Goal: Transaction & Acquisition: Download file/media

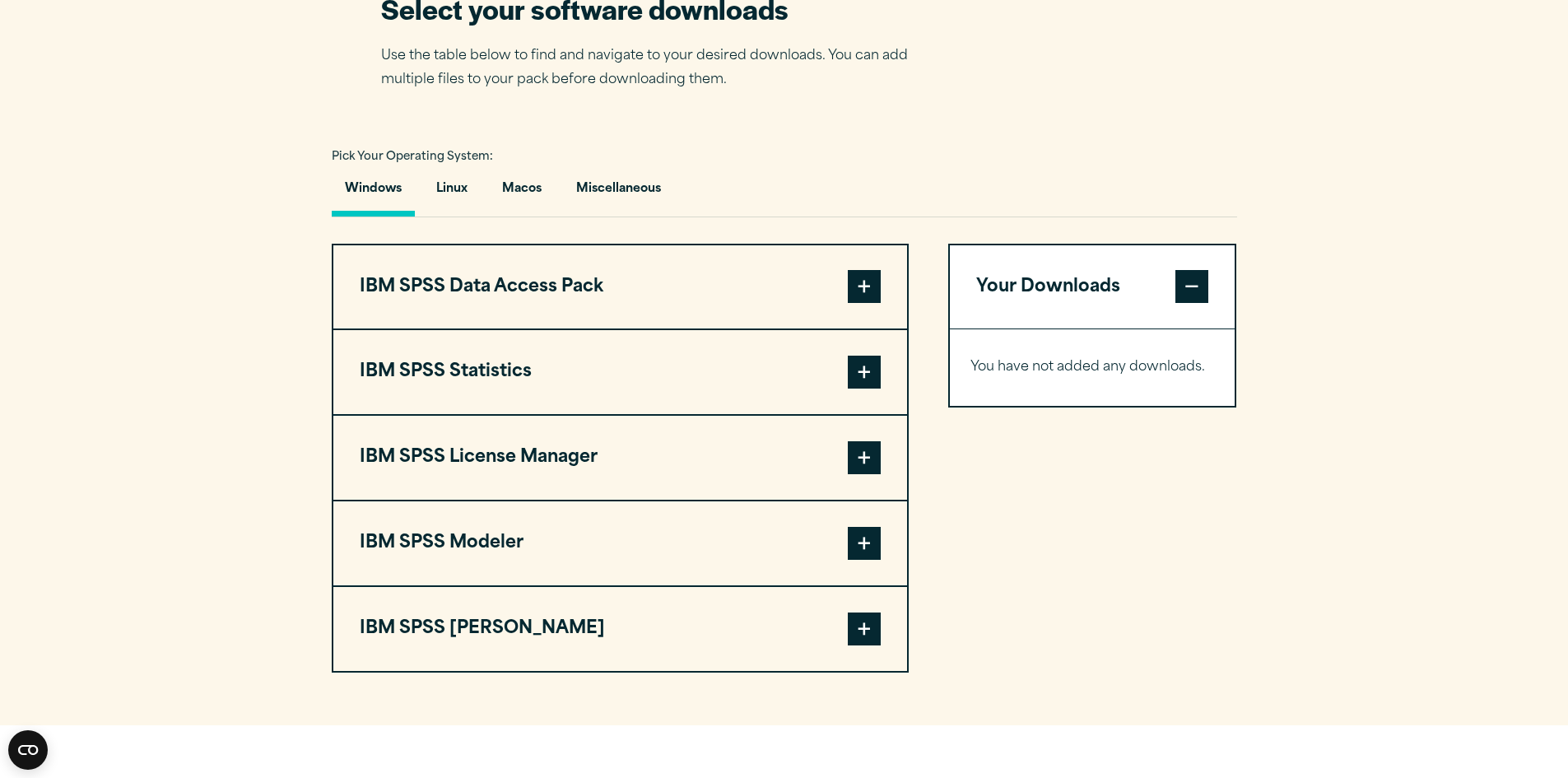
scroll to position [1070, 0]
click at [524, 413] on button "IBM SPSS Statistics" at bounding box center [620, 370] width 574 height 84
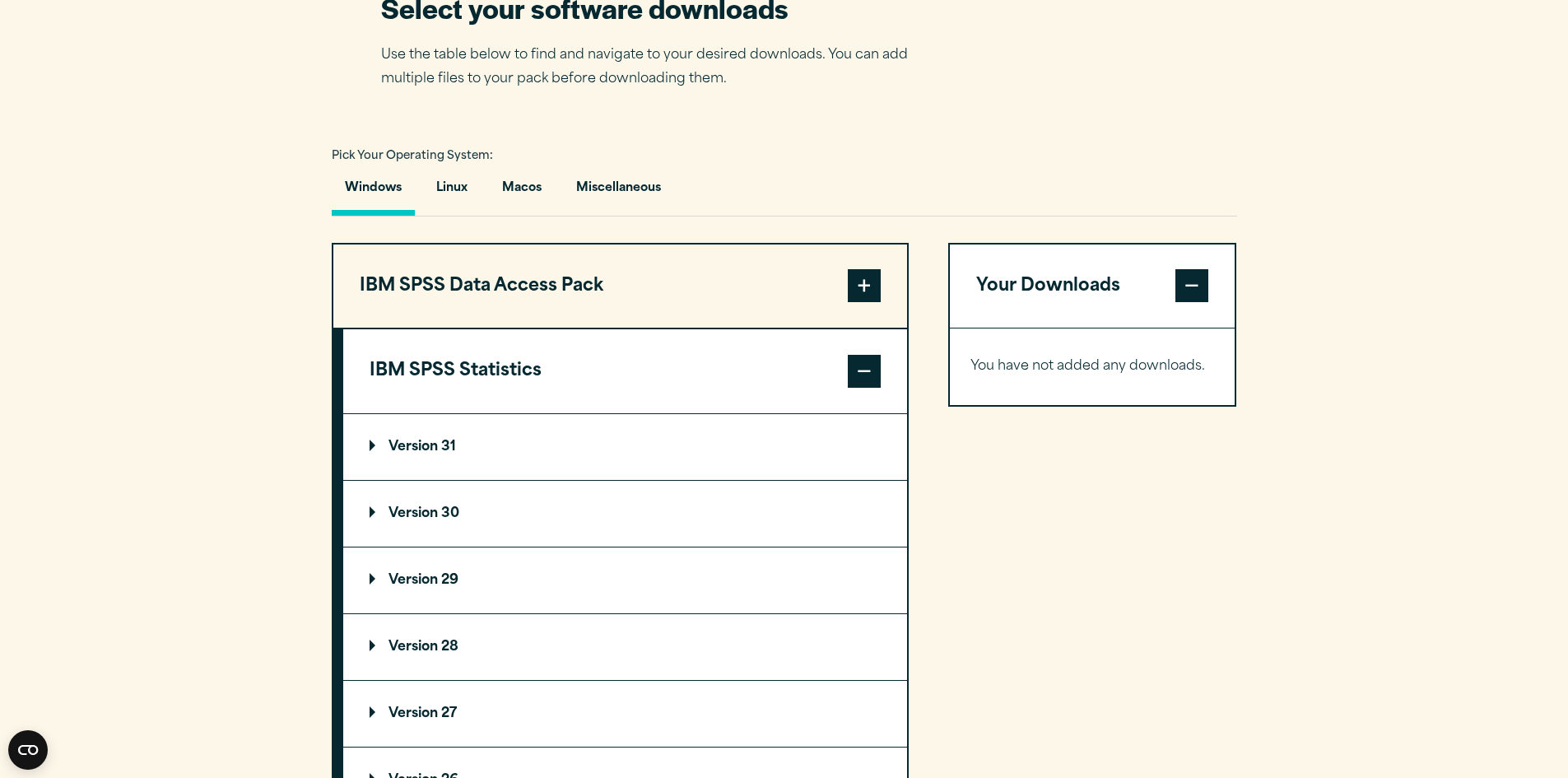
click at [490, 547] on summary "Version 30" at bounding box center [625, 514] width 564 height 66
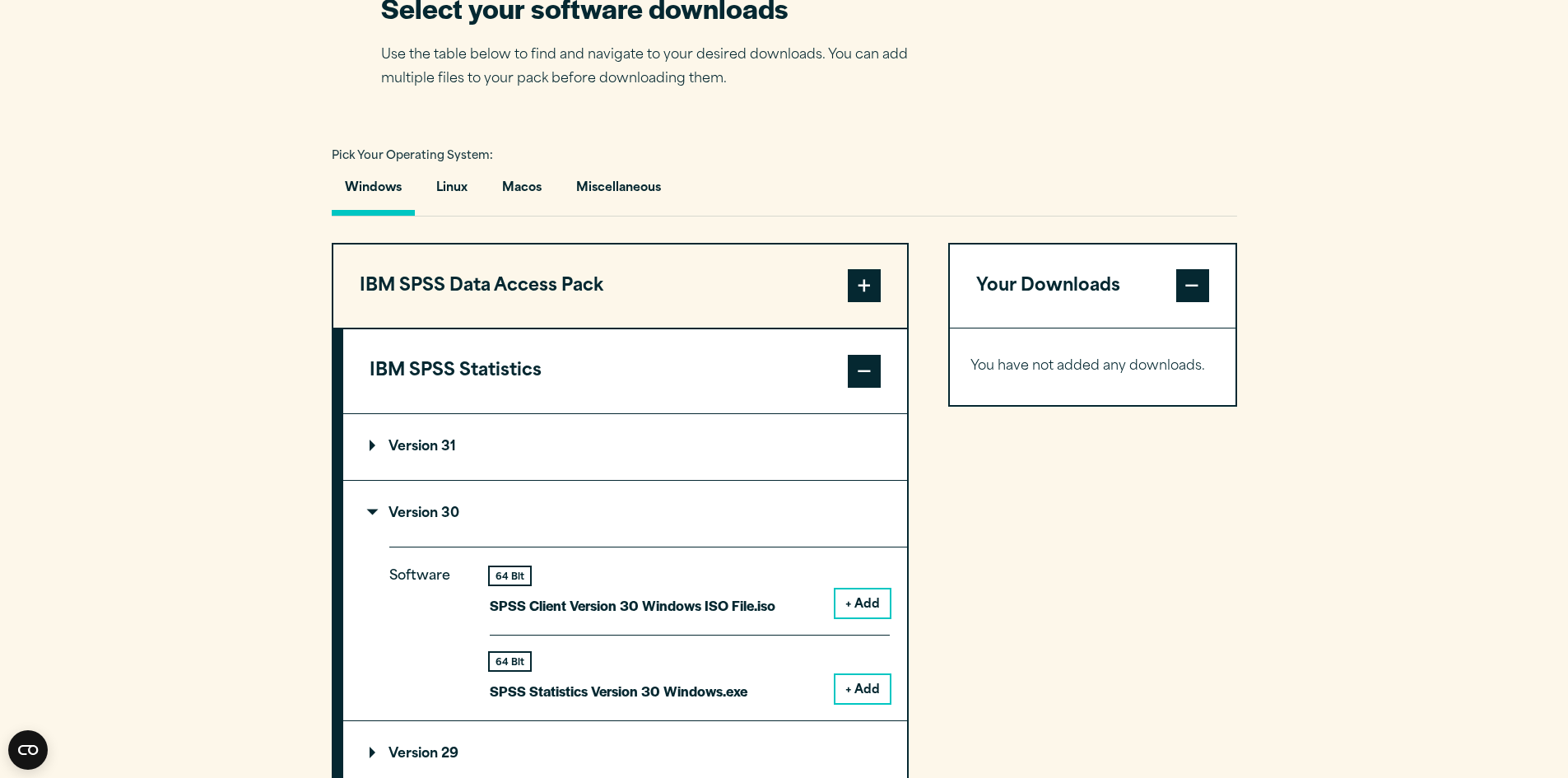
click at [846, 86] on div "Close" at bounding box center [784, 389] width 1568 height 778
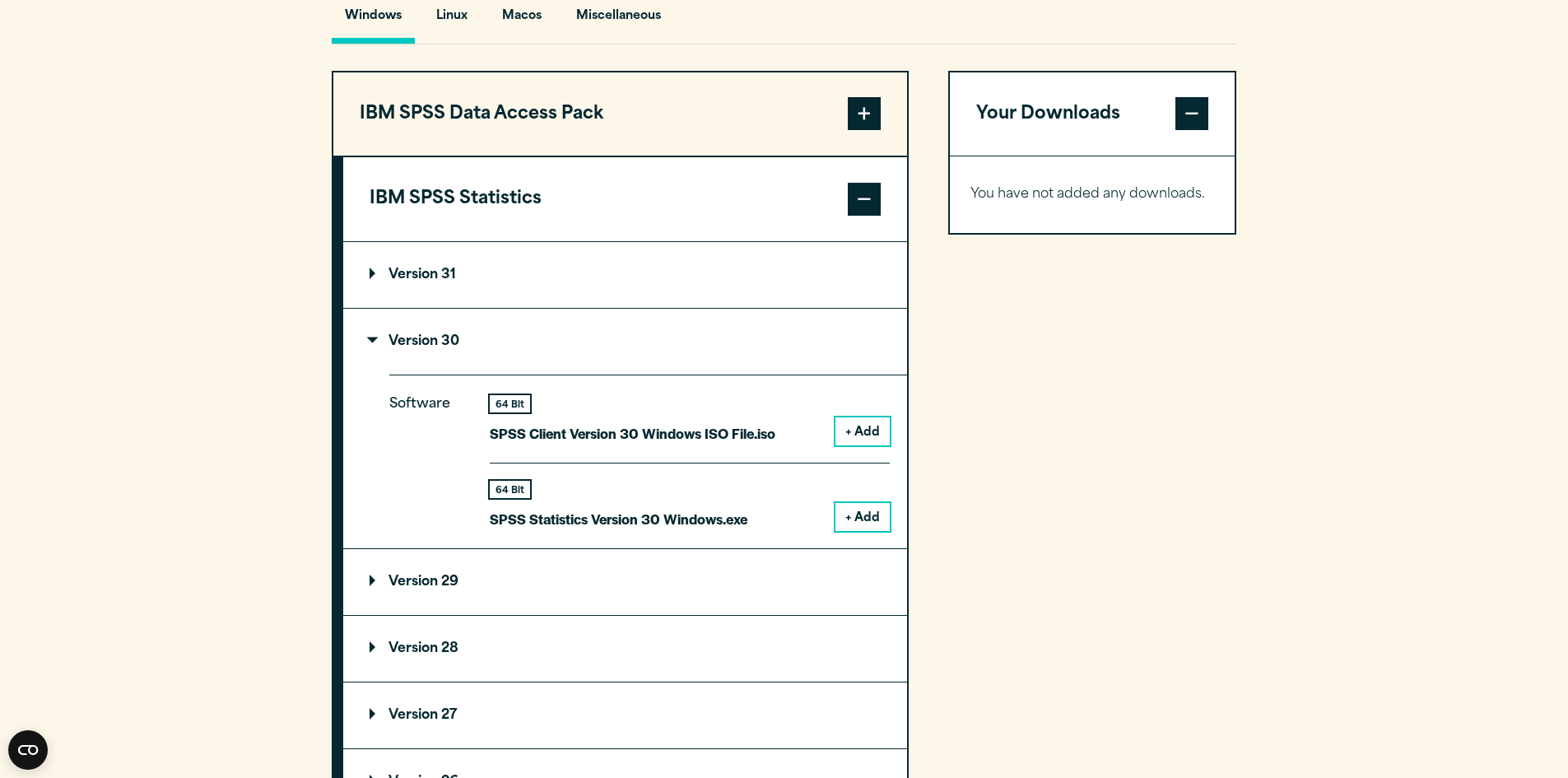
scroll to position [1235, 0]
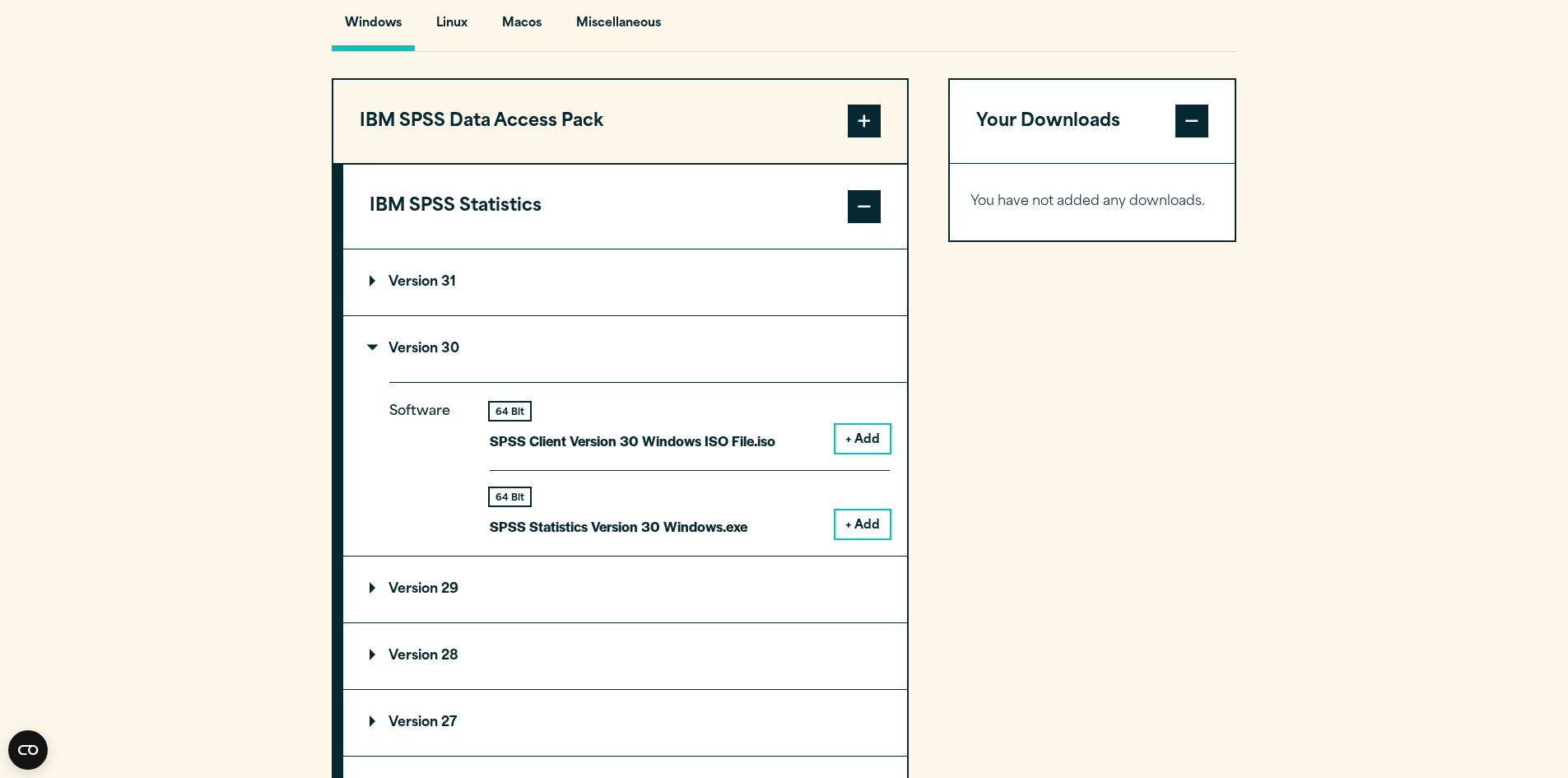
click at [421, 379] on summary "Version 30" at bounding box center [625, 348] width 564 height 66
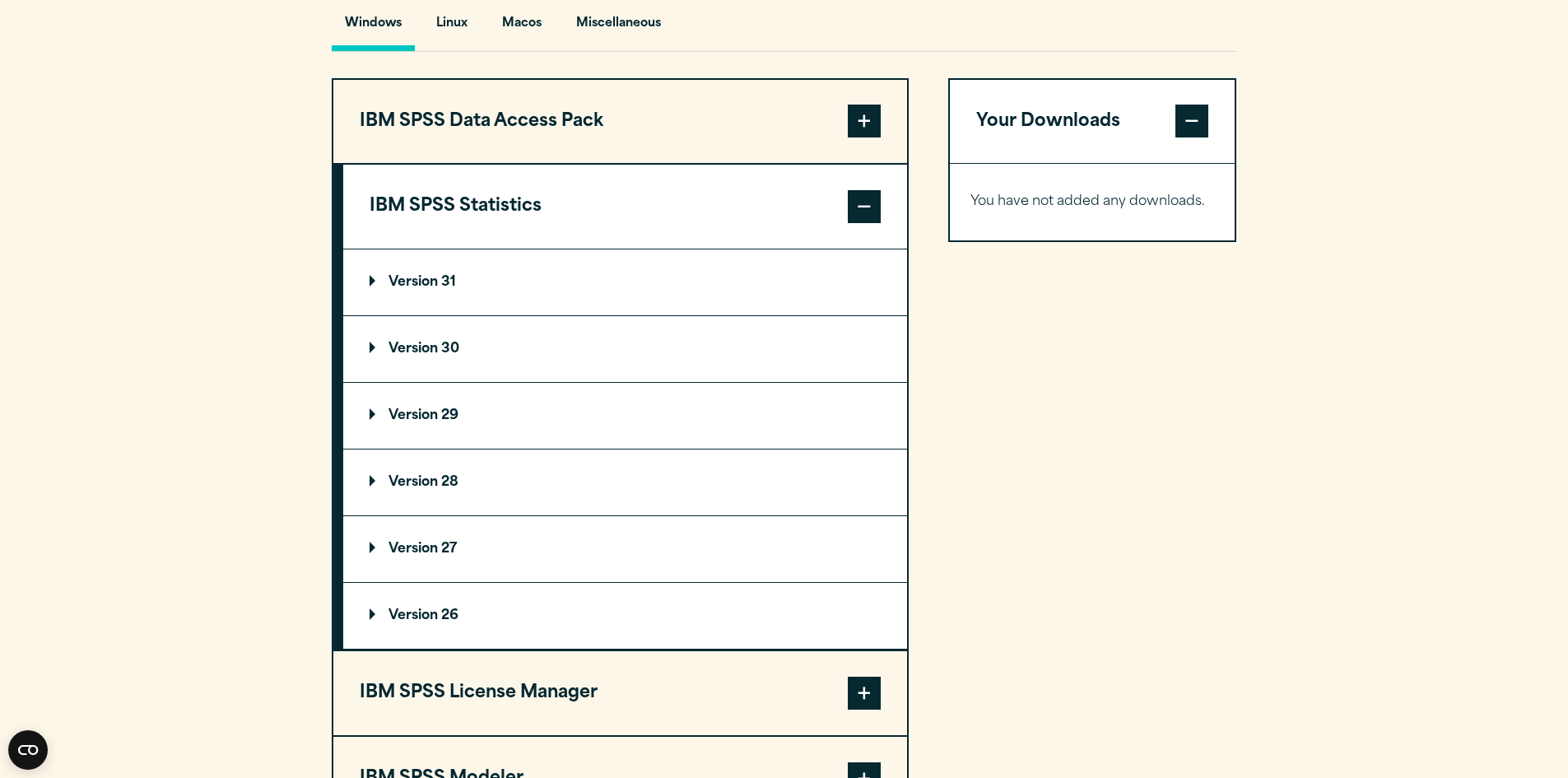
click at [535, 380] on summary "Version 30" at bounding box center [625, 348] width 564 height 66
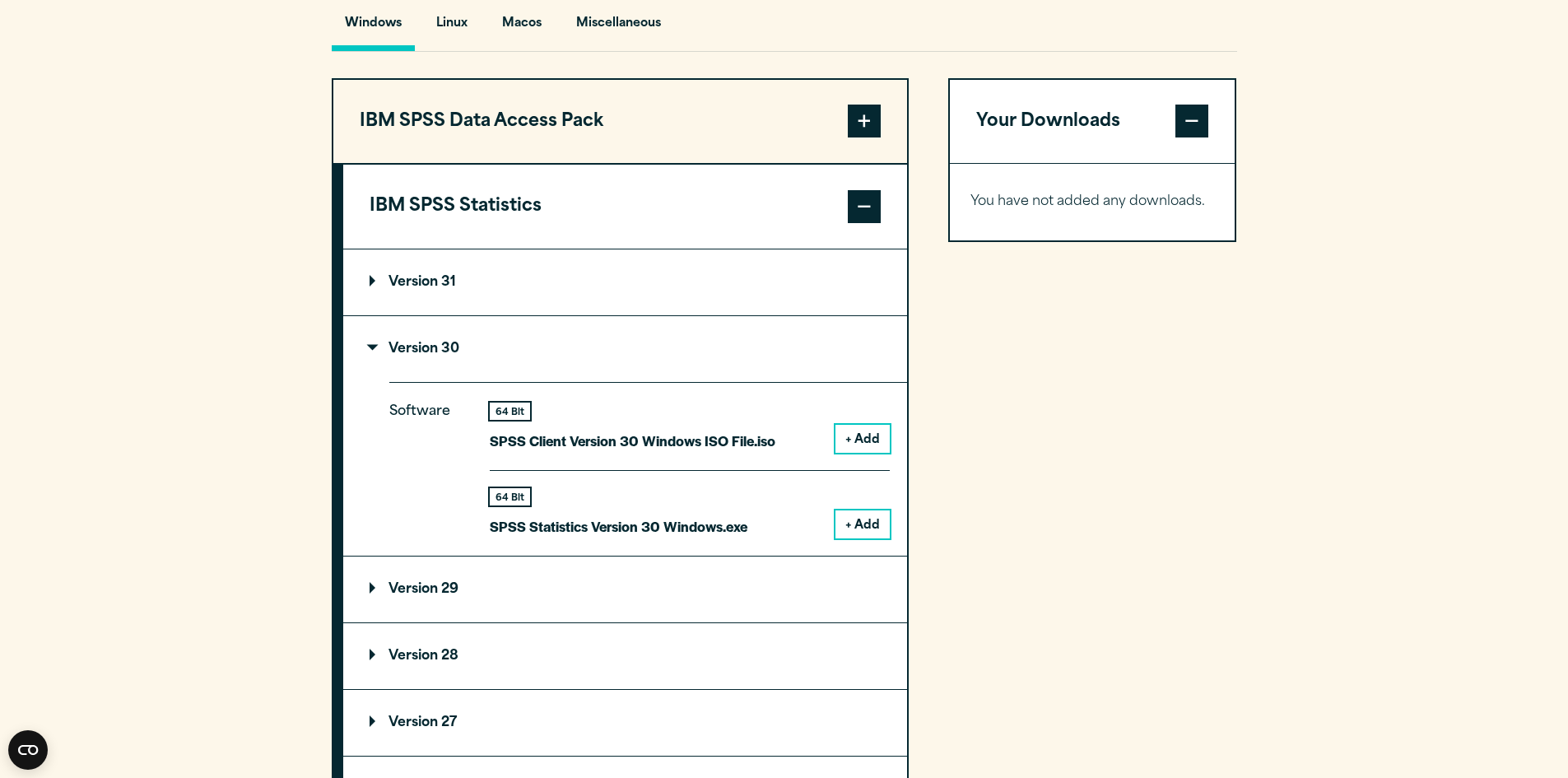
click at [855, 538] on button "+ Add" at bounding box center [862, 524] width 54 height 28
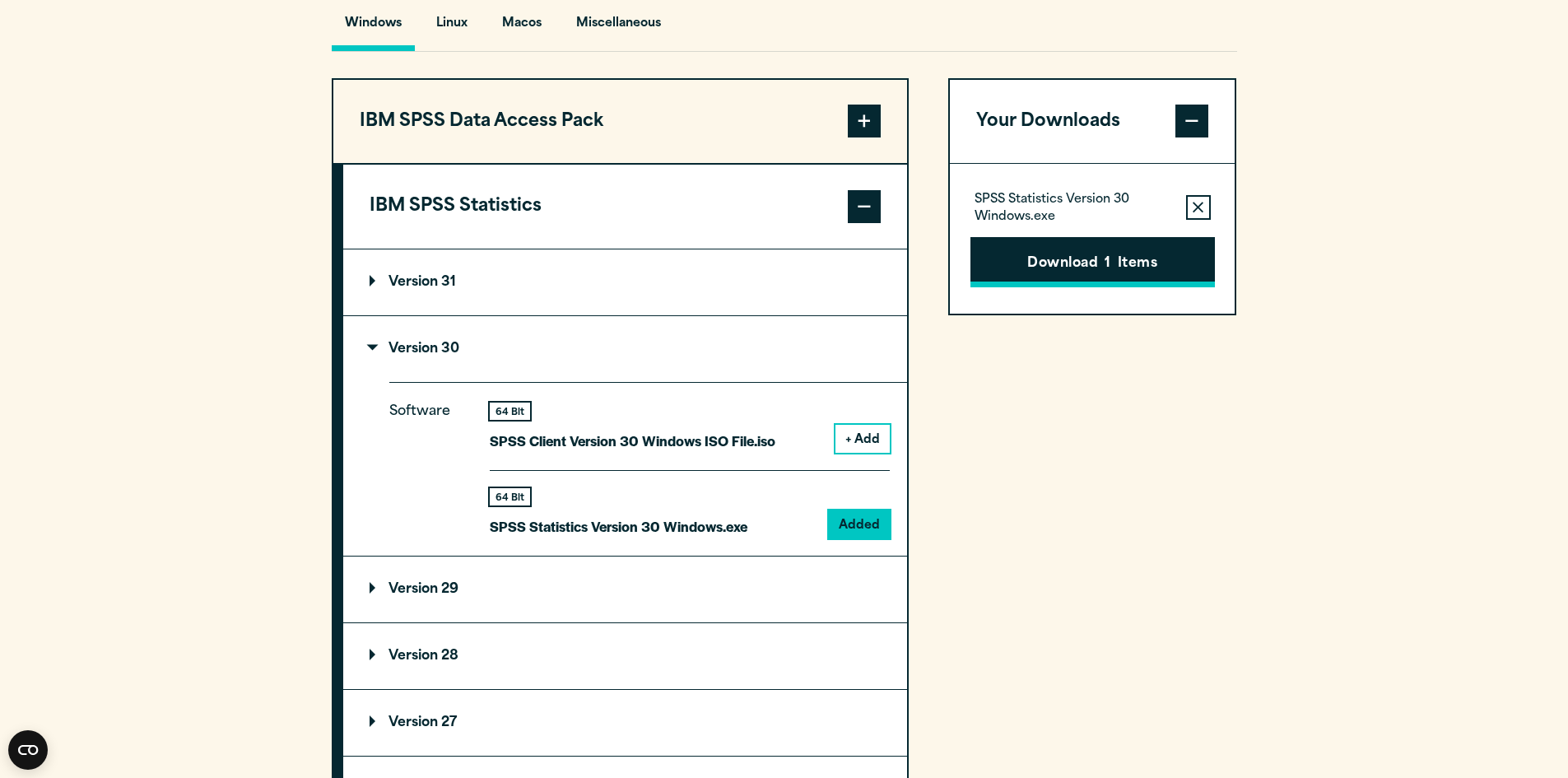
click at [1058, 288] on button "Download 1 Items" at bounding box center [1093, 262] width 245 height 51
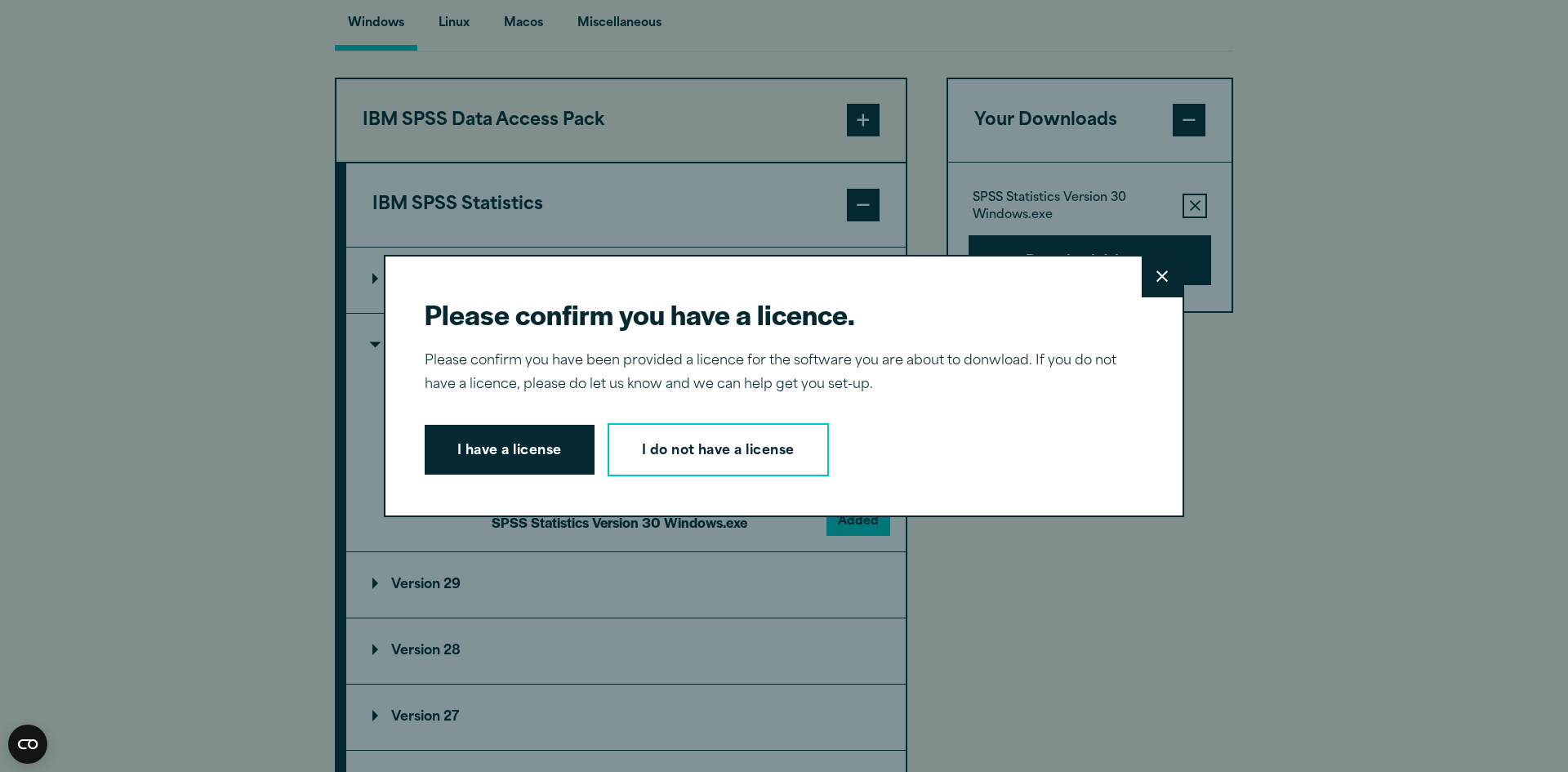
click at [517, 444] on button "I have a license" at bounding box center [509, 450] width 170 height 50
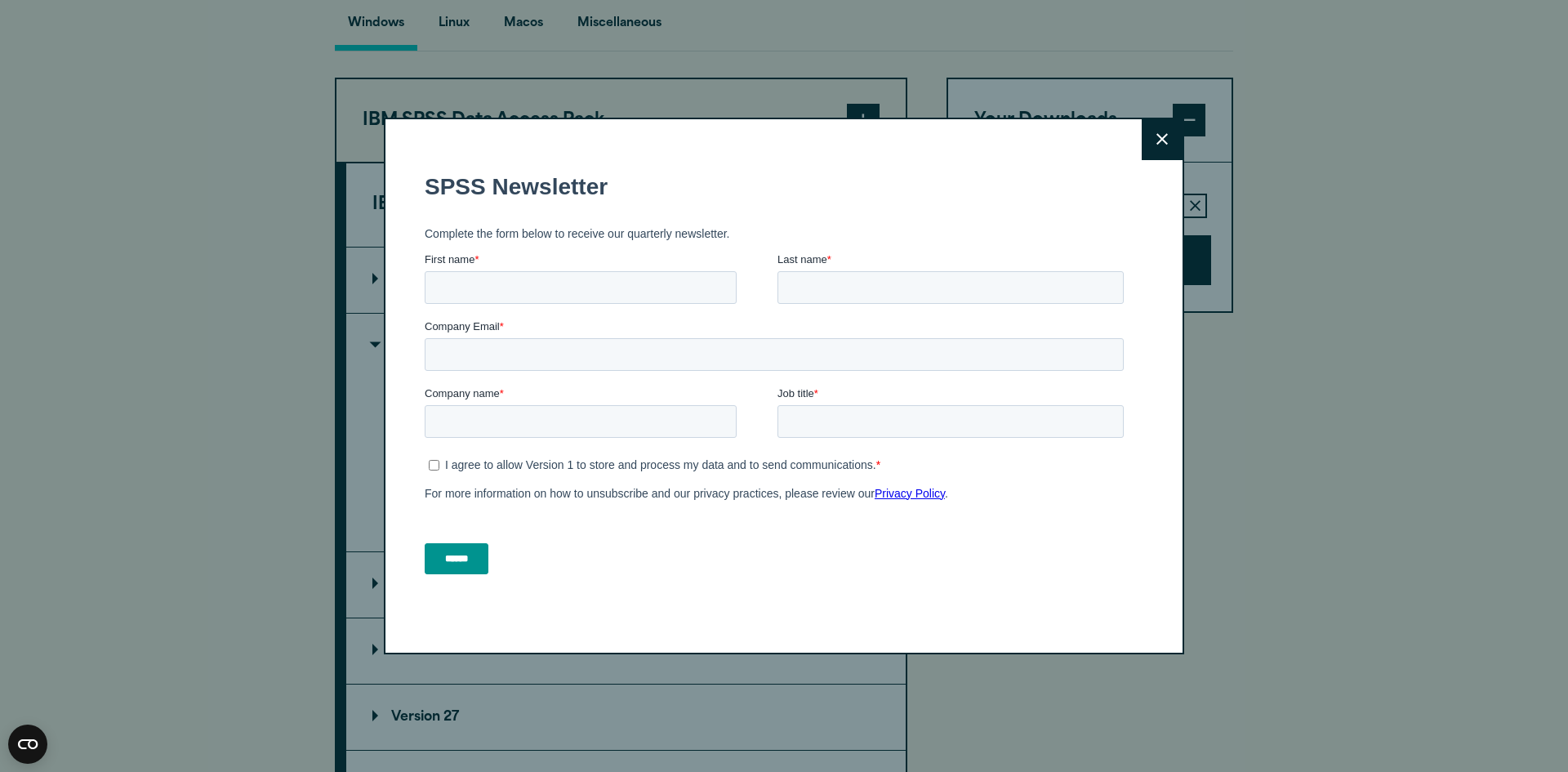
click at [1169, 146] on button "Close" at bounding box center [1162, 139] width 41 height 41
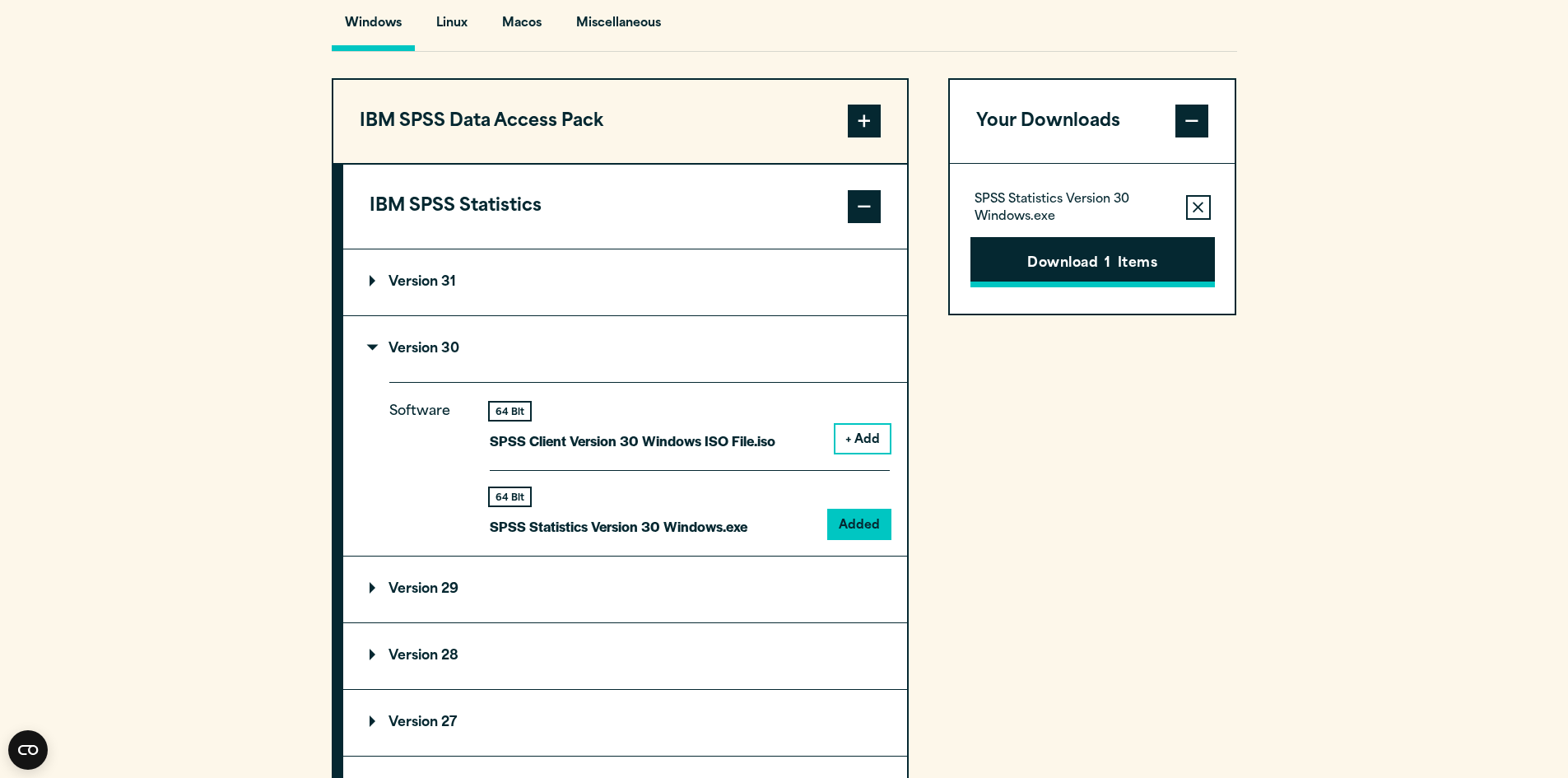
click at [1116, 287] on button "Download 1 Items" at bounding box center [1093, 262] width 245 height 51
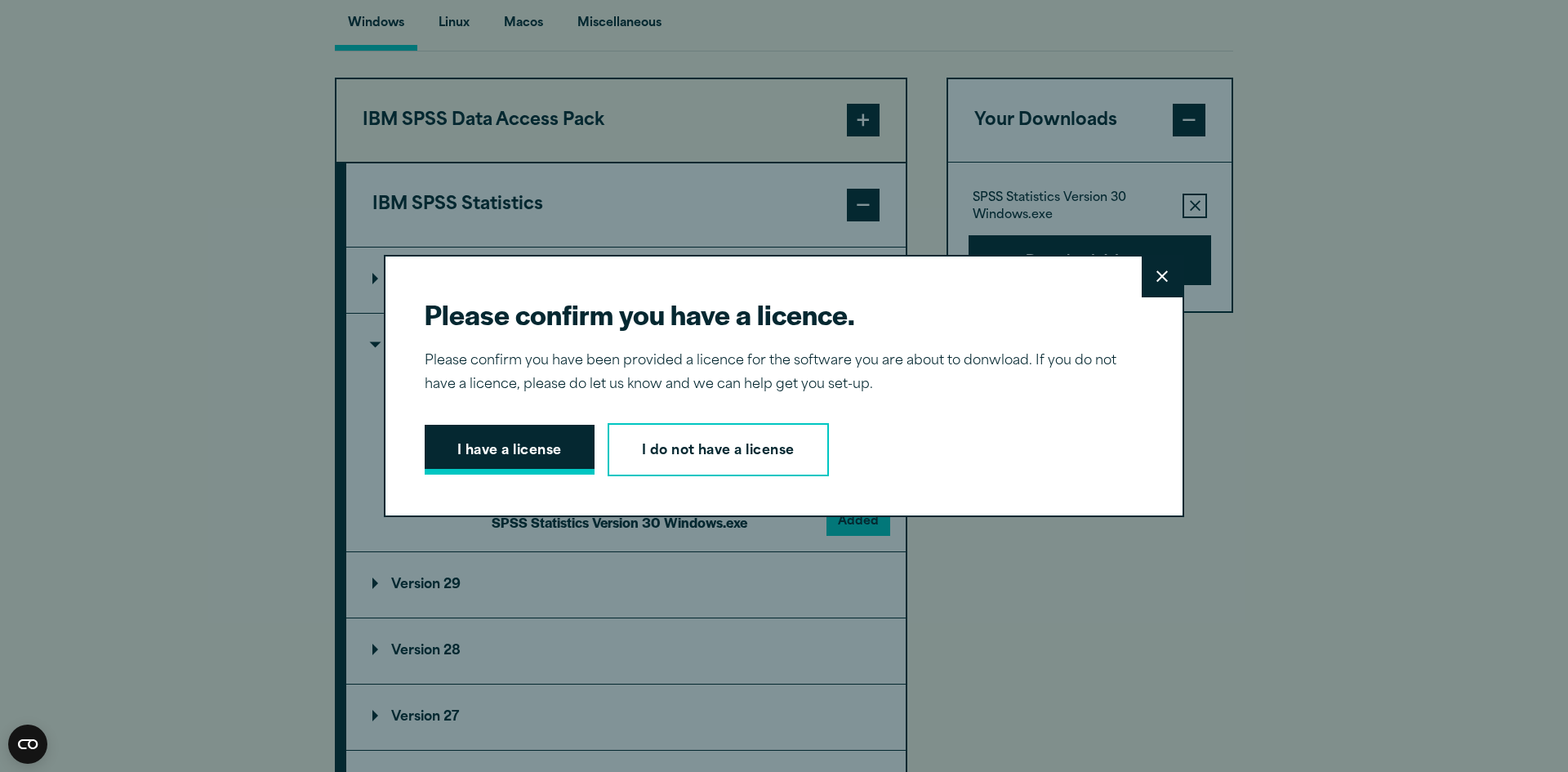
click at [507, 445] on button "I have a license" at bounding box center [509, 450] width 170 height 50
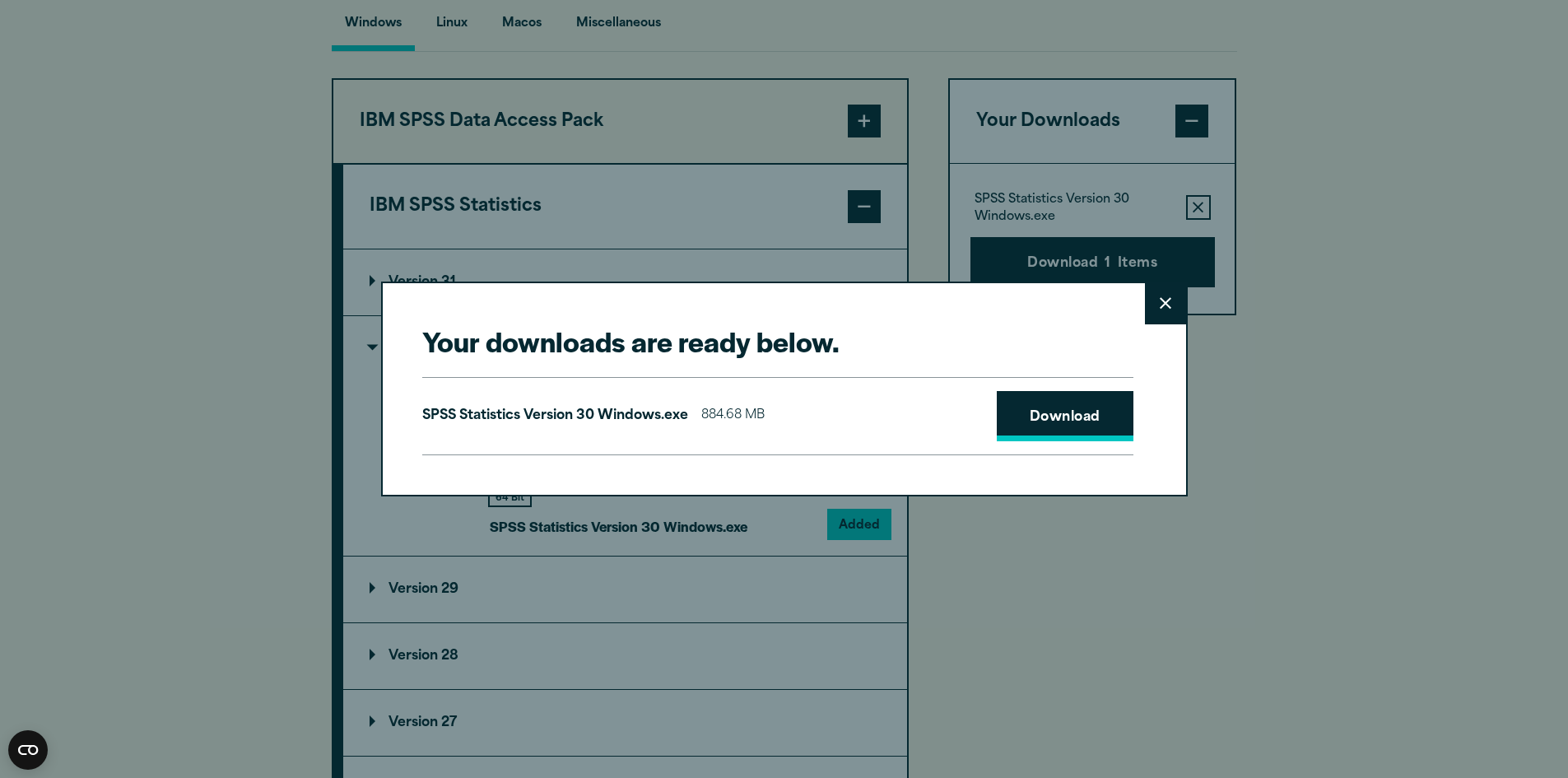
click at [1048, 422] on link "Download" at bounding box center [1065, 416] width 137 height 51
